Goal: Information Seeking & Learning: Learn about a topic

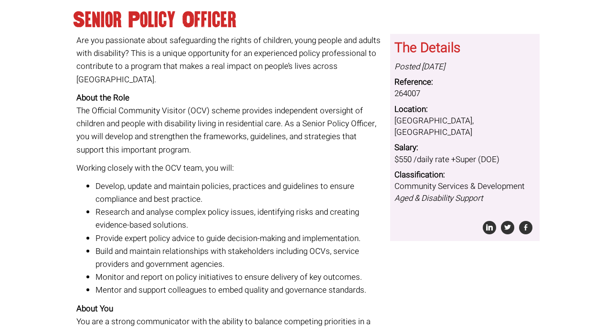
scroll to position [69, 0]
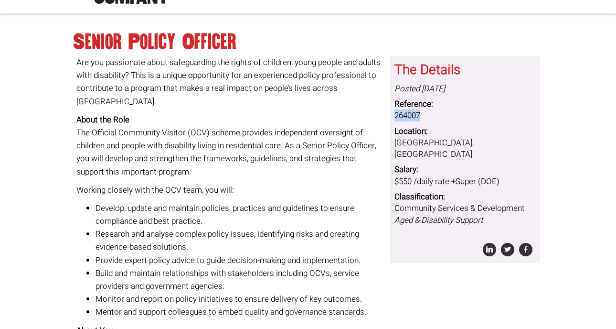
drag, startPoint x: 395, startPoint y: 115, endPoint x: 455, endPoint y: 115, distance: 60.2
click at [455, 115] on dd "264007" at bounding box center [465, 115] width 141 height 11
click at [435, 115] on dd "264007" at bounding box center [465, 115] width 141 height 11
drag, startPoint x: 396, startPoint y: 116, endPoint x: 466, endPoint y: 114, distance: 70.3
click at [466, 114] on dd "264007" at bounding box center [465, 115] width 141 height 11
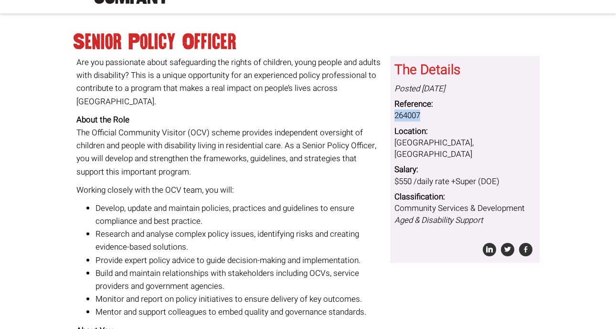
click at [463, 115] on dd "264007" at bounding box center [465, 115] width 141 height 11
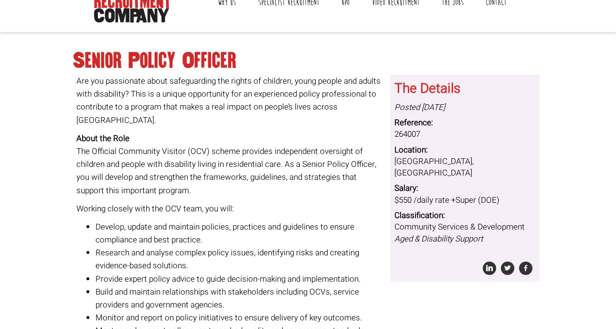
scroll to position [0, 0]
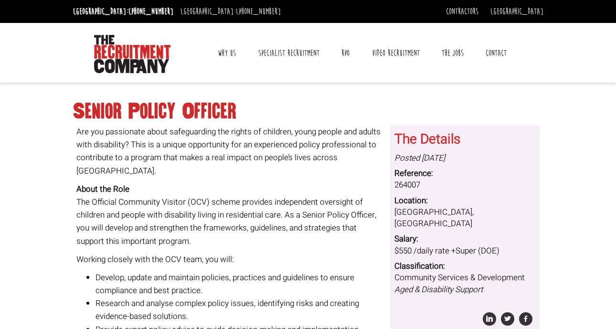
click at [309, 183] on p "About the Role The Official Community Visitor (OCV) scheme provides independent…" at bounding box center [229, 215] width 307 height 65
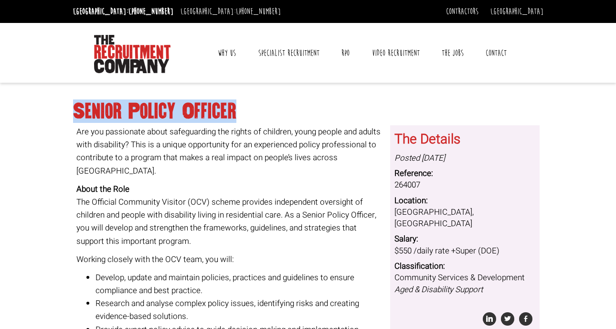
drag, startPoint x: 74, startPoint y: 109, endPoint x: 235, endPoint y: 118, distance: 160.7
click at [235, 118] on h1 "Senior Policy Officer" at bounding box center [308, 111] width 471 height 17
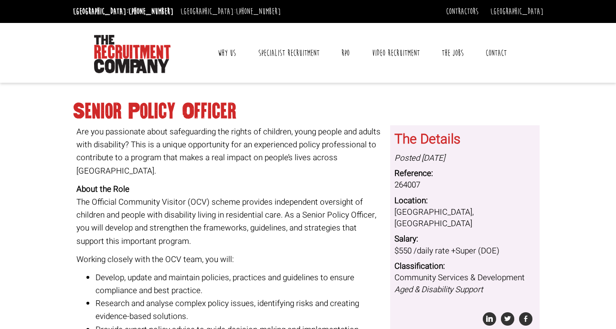
click at [249, 162] on p "Are you passionate about safeguarding the rights of children, young people and …" at bounding box center [229, 151] width 307 height 52
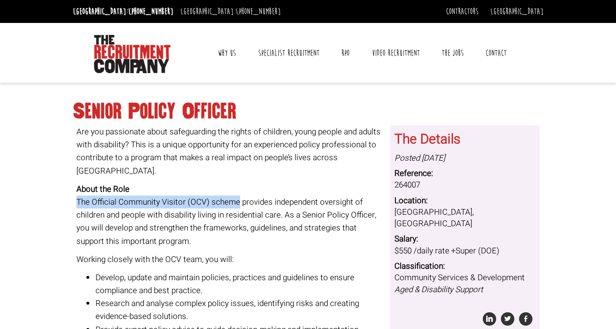
drag, startPoint x: 238, startPoint y: 190, endPoint x: 73, endPoint y: 192, distance: 165.3
copy p "The Official Community Visitor (OCV) scheme"
